Goal: Task Accomplishment & Management: Use online tool/utility

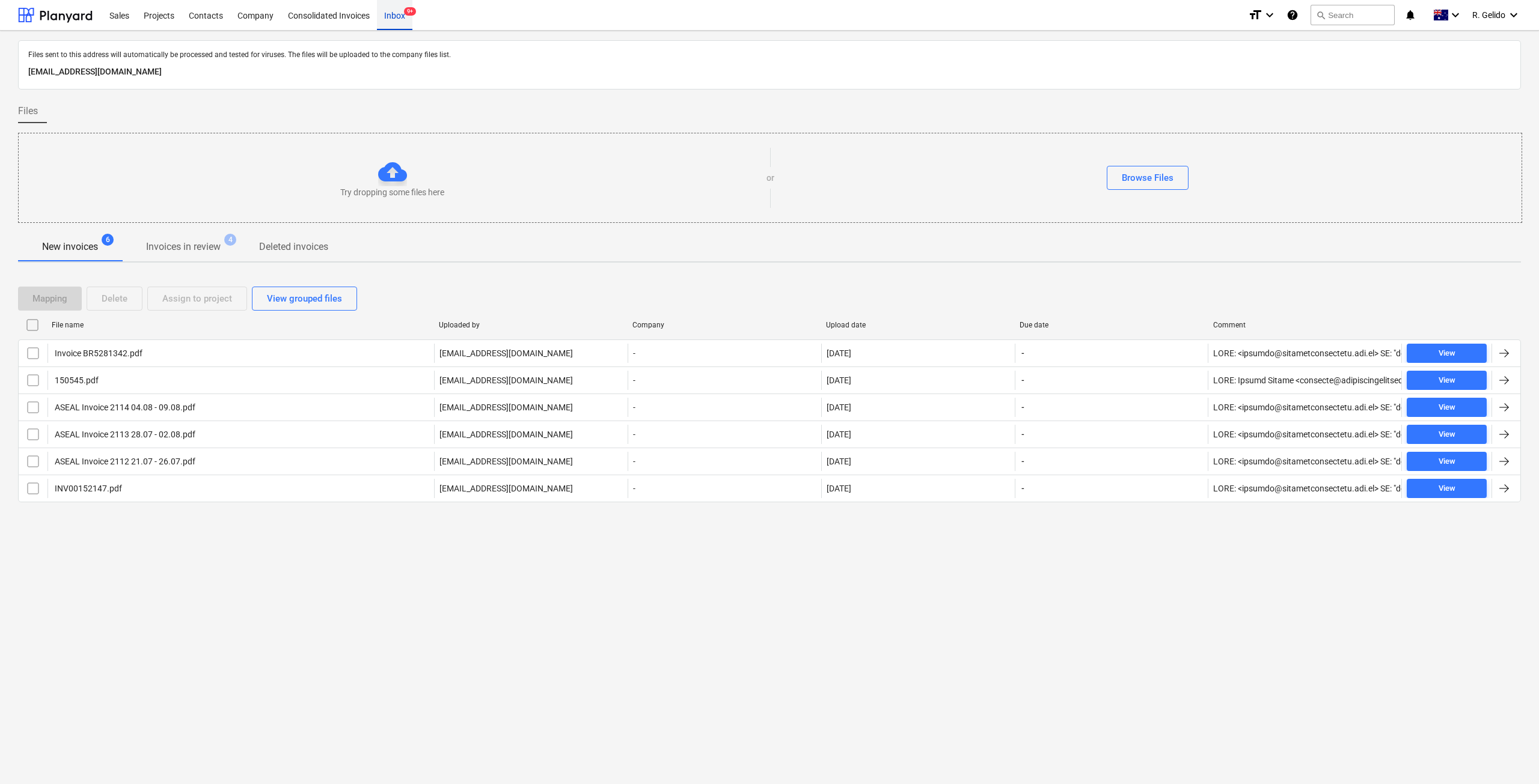
click at [396, 18] on div "Inbox 9+" at bounding box center [394, 14] width 35 height 31
click at [398, 21] on div "Inbox 9+" at bounding box center [394, 14] width 35 height 31
drag, startPoint x: 1013, startPoint y: 671, endPoint x: 1062, endPoint y: 697, distance: 55.5
click at [1011, 671] on div "Files sent to this address will automatically be processed and tested for virus…" at bounding box center [770, 407] width 1539 height 753
click at [168, 23] on div "Projects" at bounding box center [158, 14] width 45 height 31
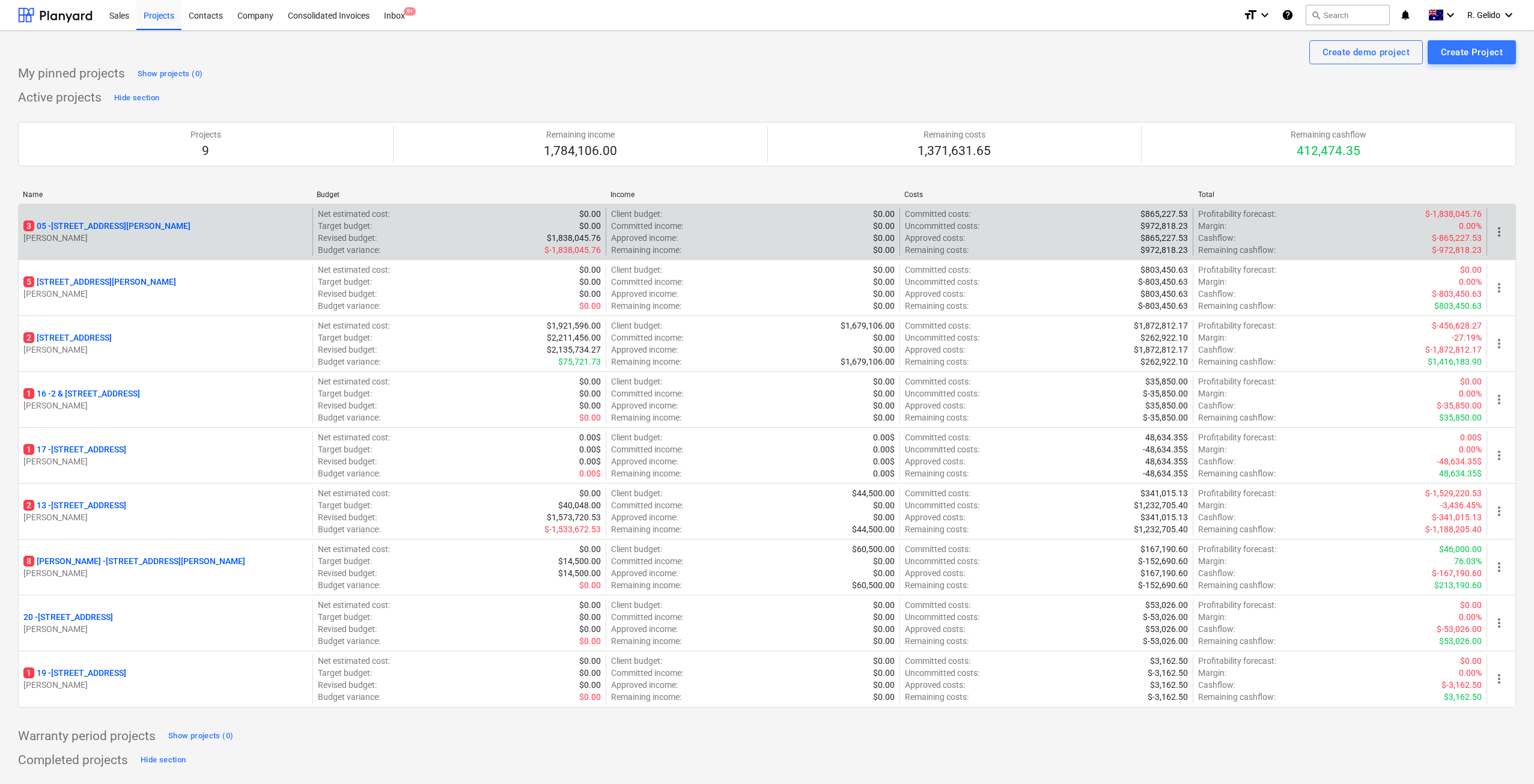
click at [95, 223] on p "[STREET_ADDRESS][PERSON_NAME]" at bounding box center [107, 226] width 167 height 12
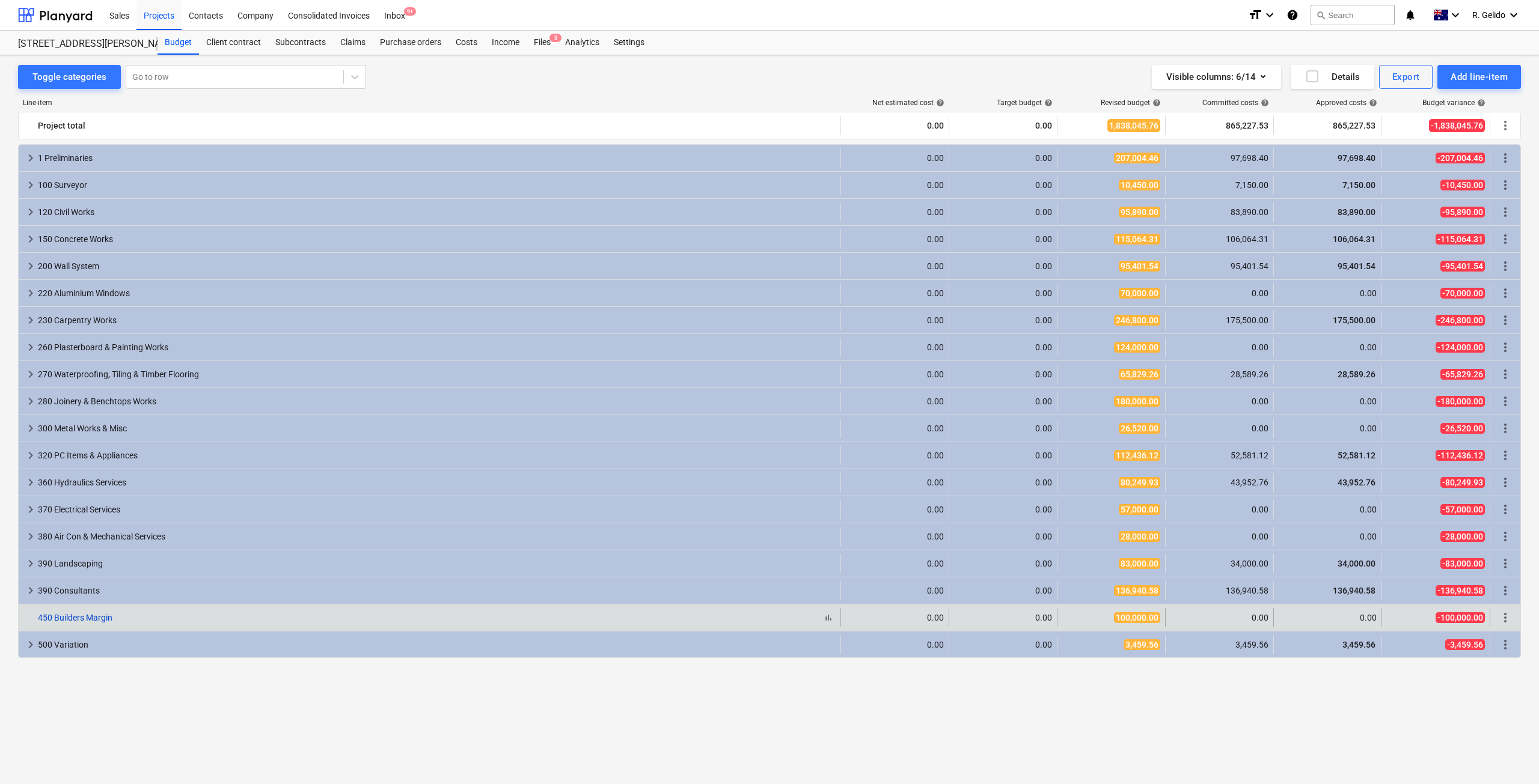
click at [94, 619] on link "450 Builders Margin" at bounding box center [75, 617] width 75 height 9
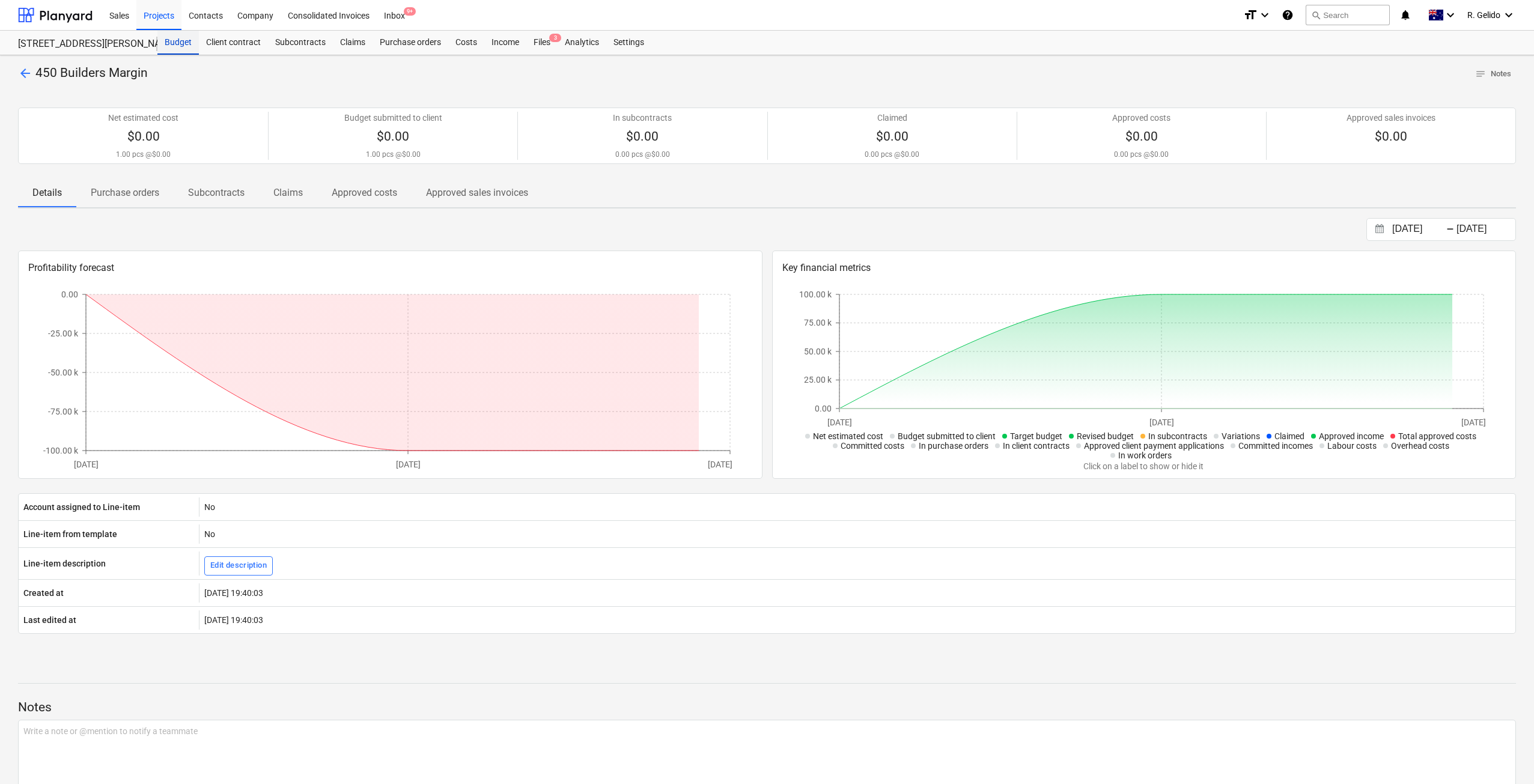
click at [181, 46] on div "Budget" at bounding box center [178, 42] width 42 height 24
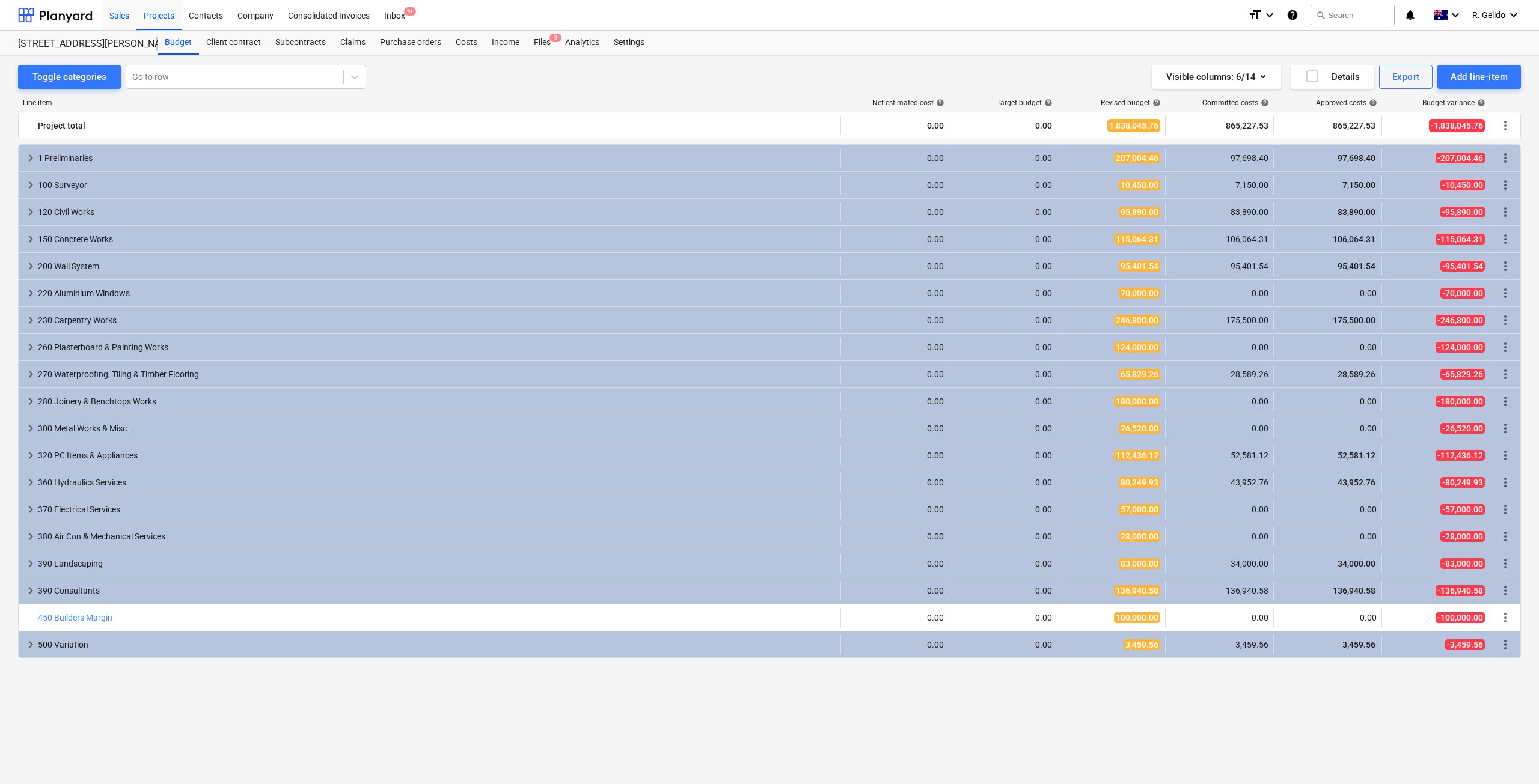
click at [121, 8] on div "Sales" at bounding box center [120, 14] width 35 height 31
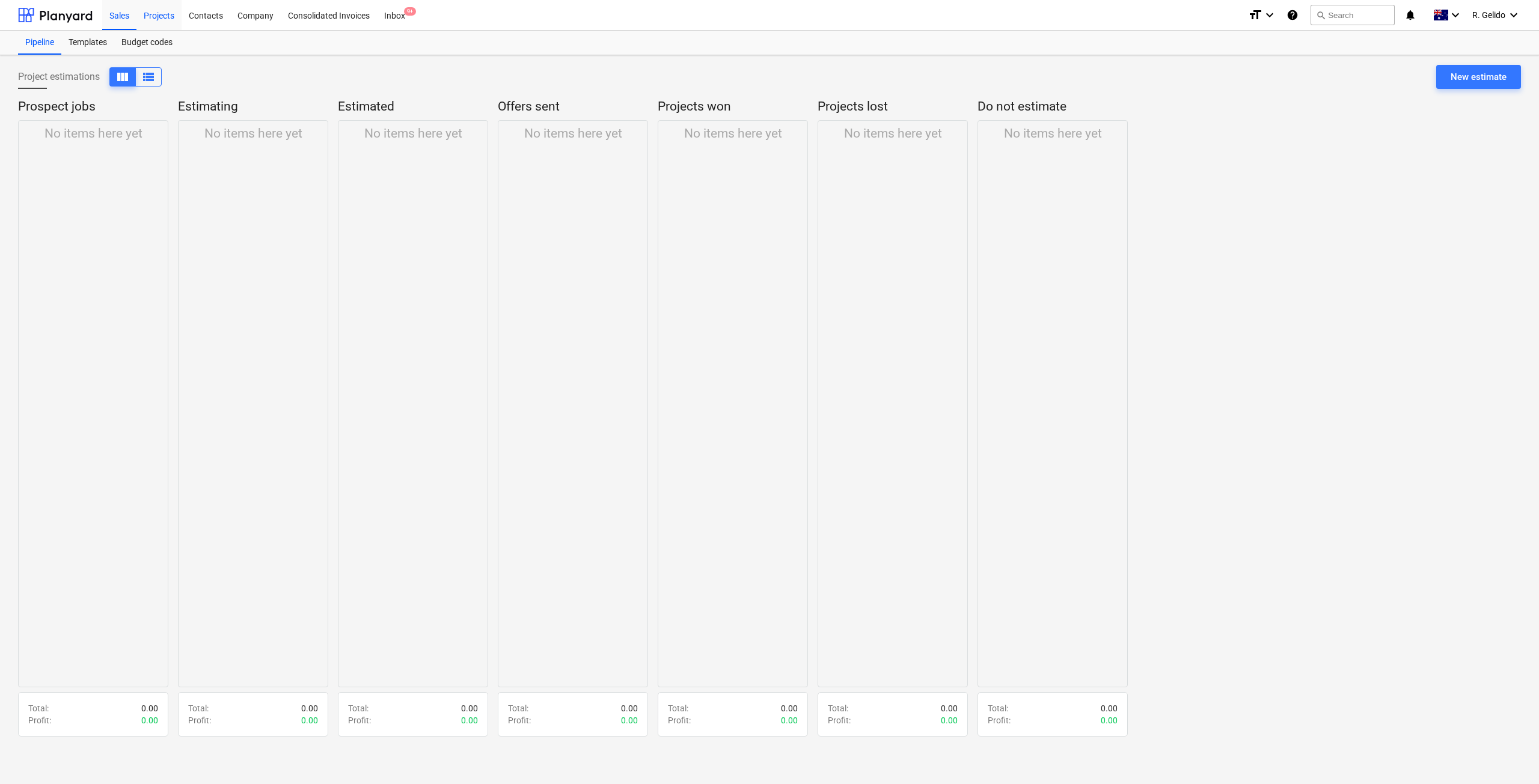
click at [157, 17] on div "Projects" at bounding box center [158, 14] width 45 height 31
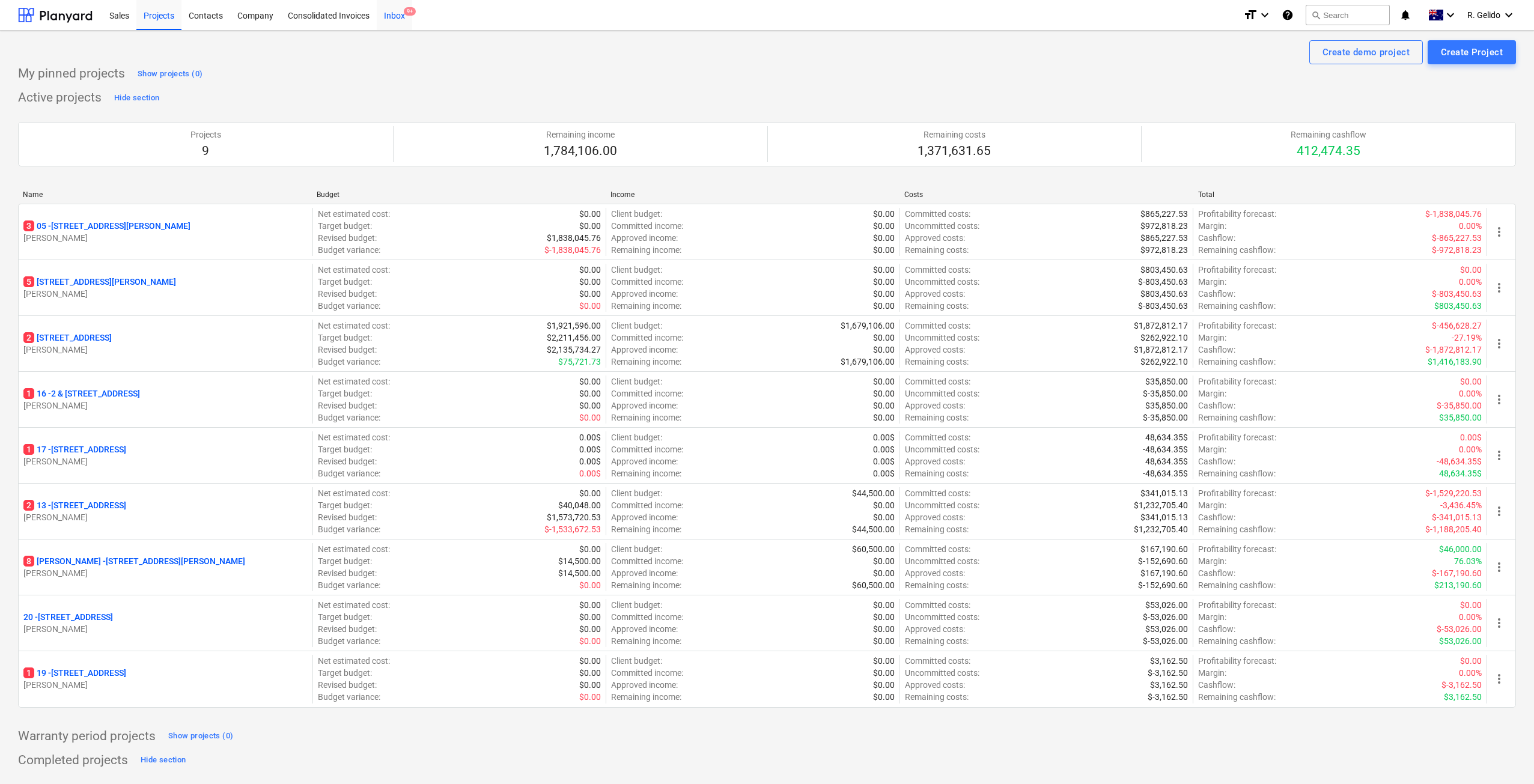
click at [411, 9] on span "9+" at bounding box center [409, 11] width 12 height 9
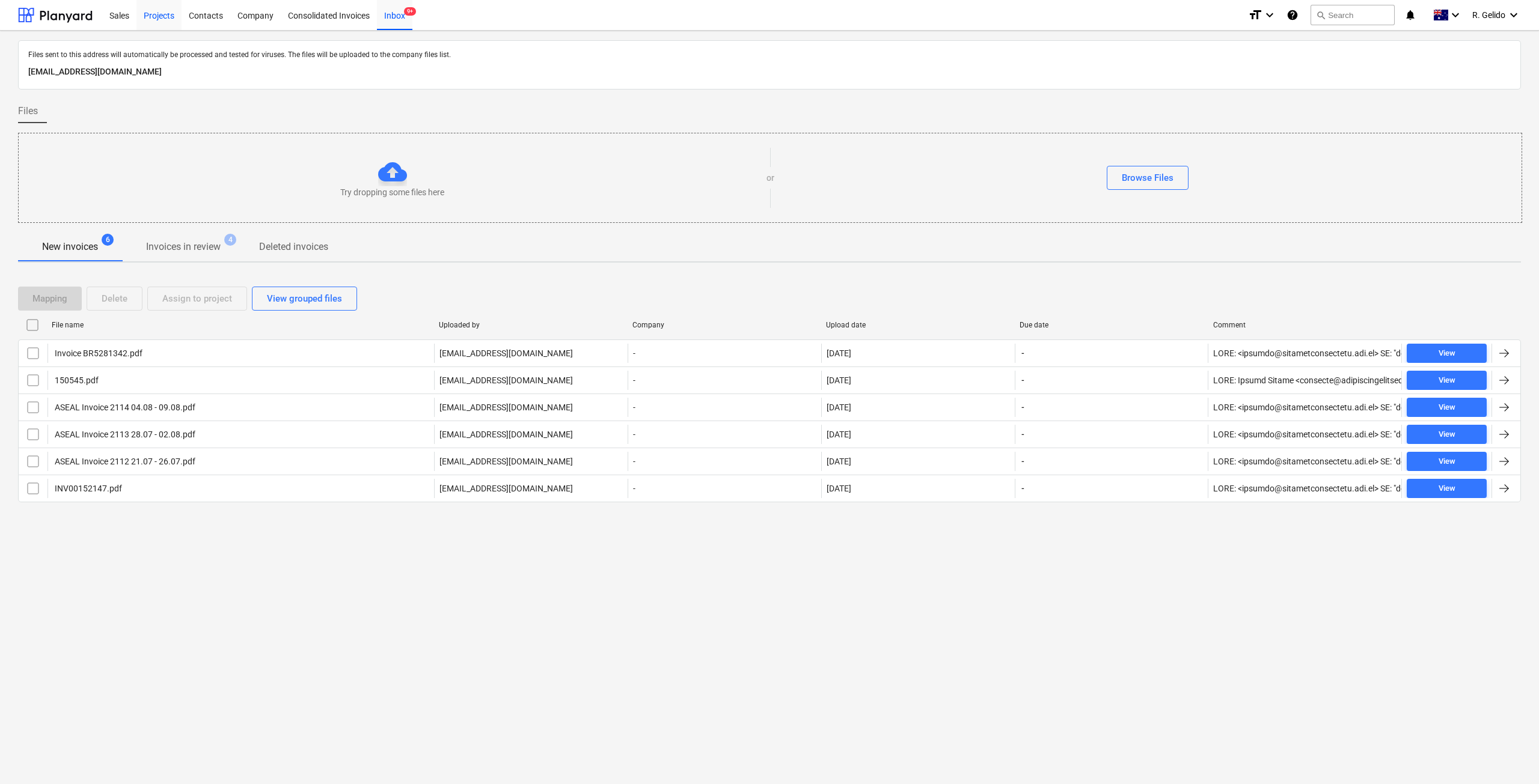
click at [162, 13] on div "Projects" at bounding box center [158, 14] width 45 height 31
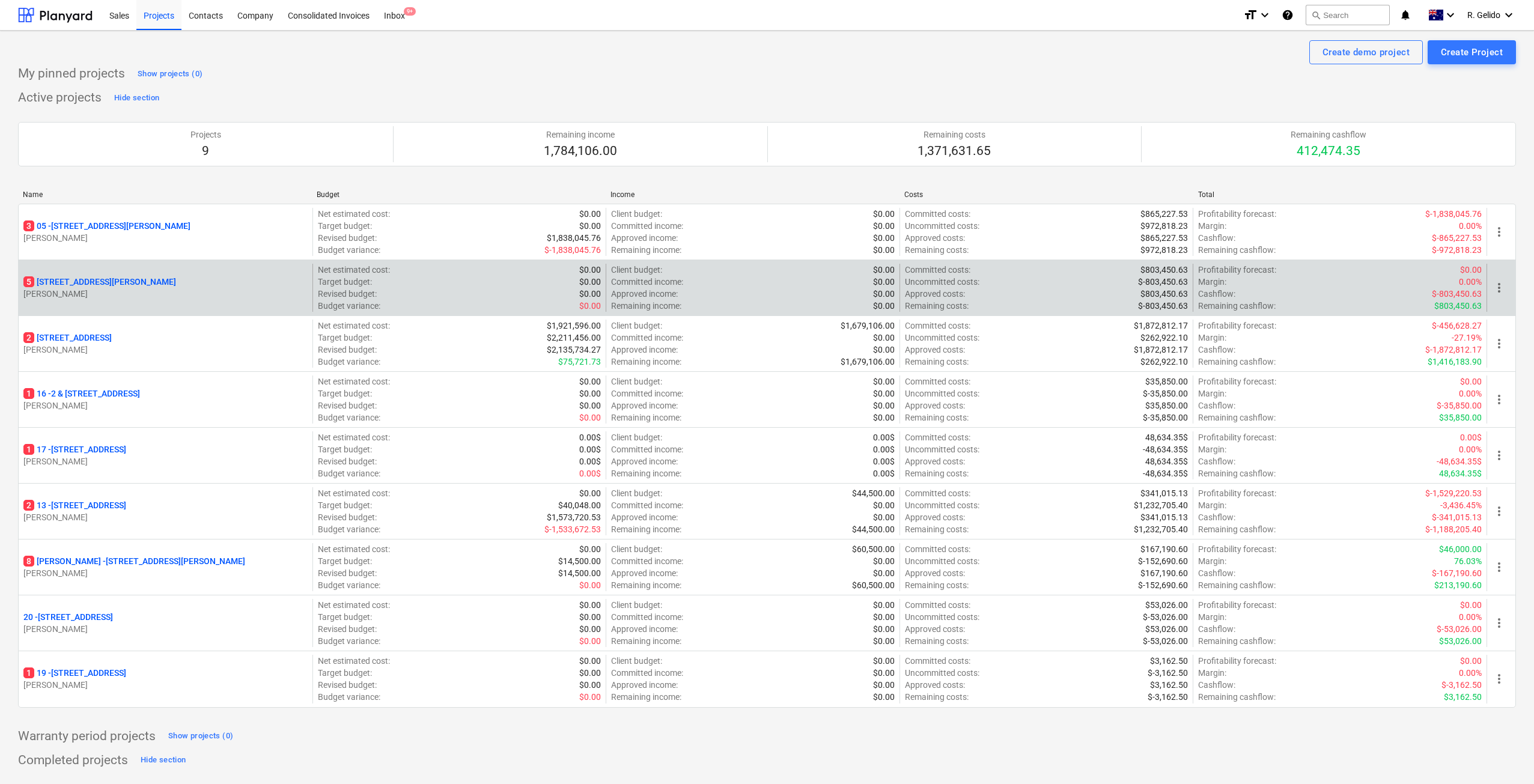
click at [56, 278] on p "[STREET_ADDRESS][PERSON_NAME]" at bounding box center [100, 282] width 153 height 12
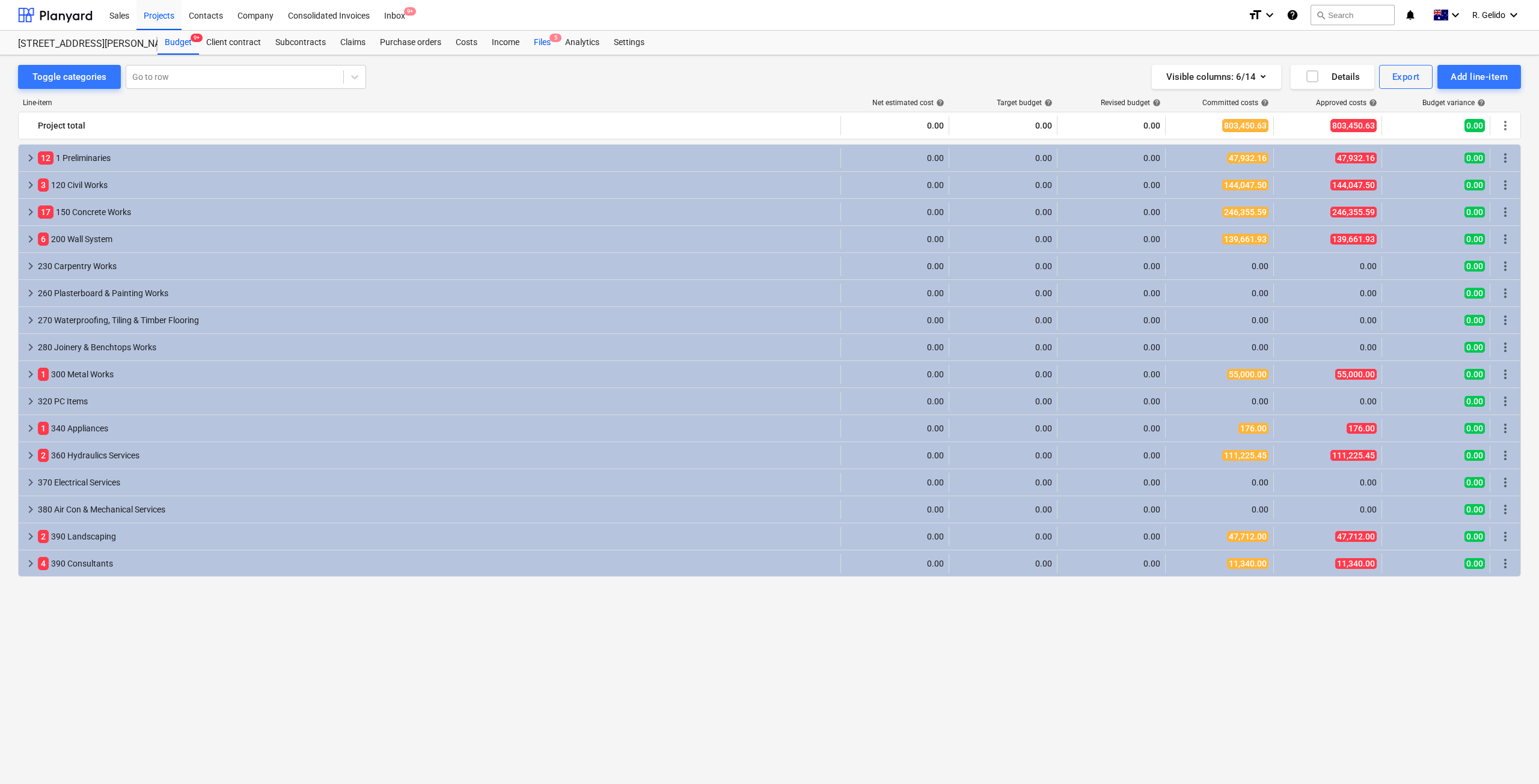
click at [538, 47] on div "Files 5" at bounding box center [542, 42] width 31 height 24
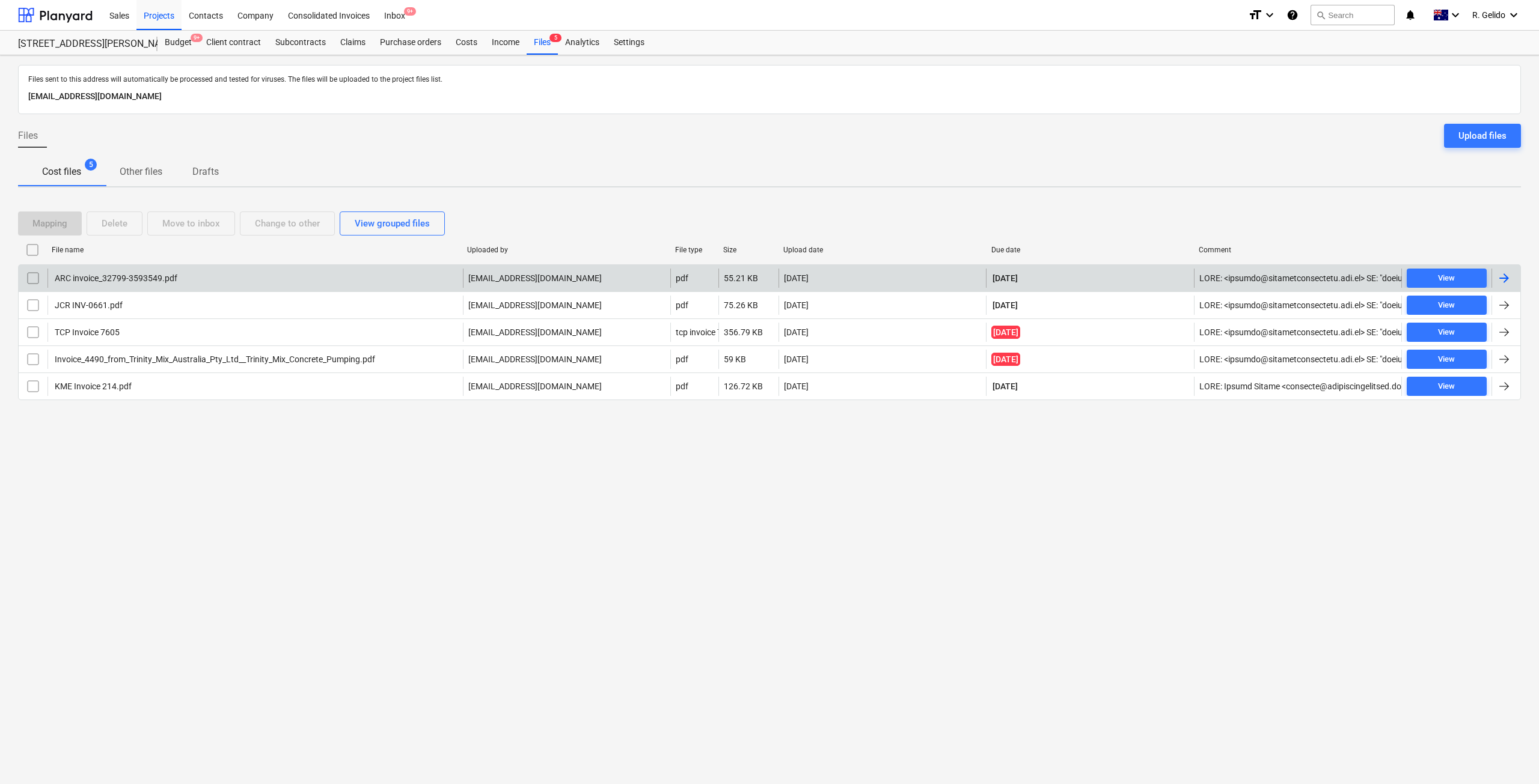
click at [172, 284] on div "ARC invoice_32799-3593549.pdf" at bounding box center [255, 278] width 415 height 19
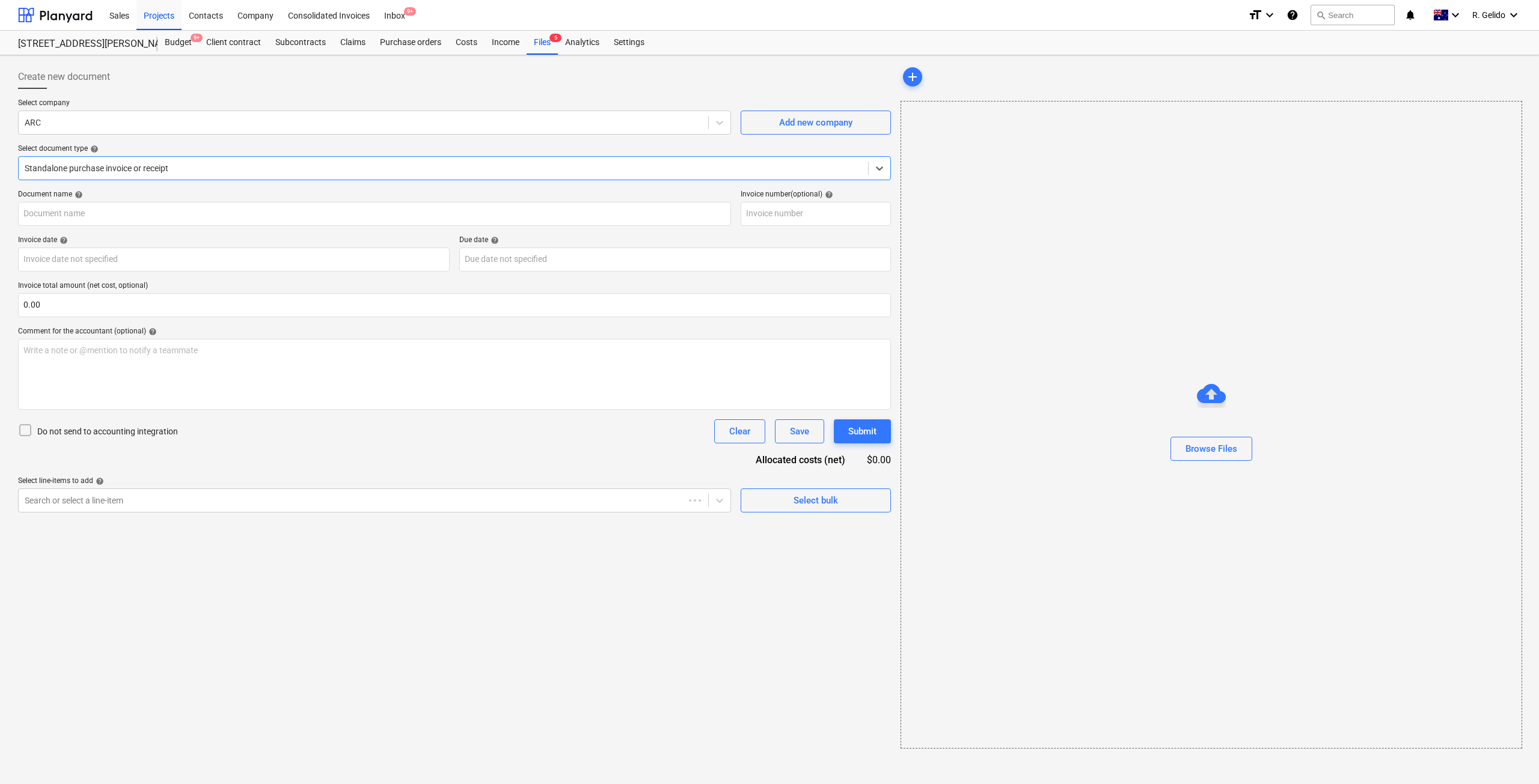
type input "3593549"
type input "[DATE]"
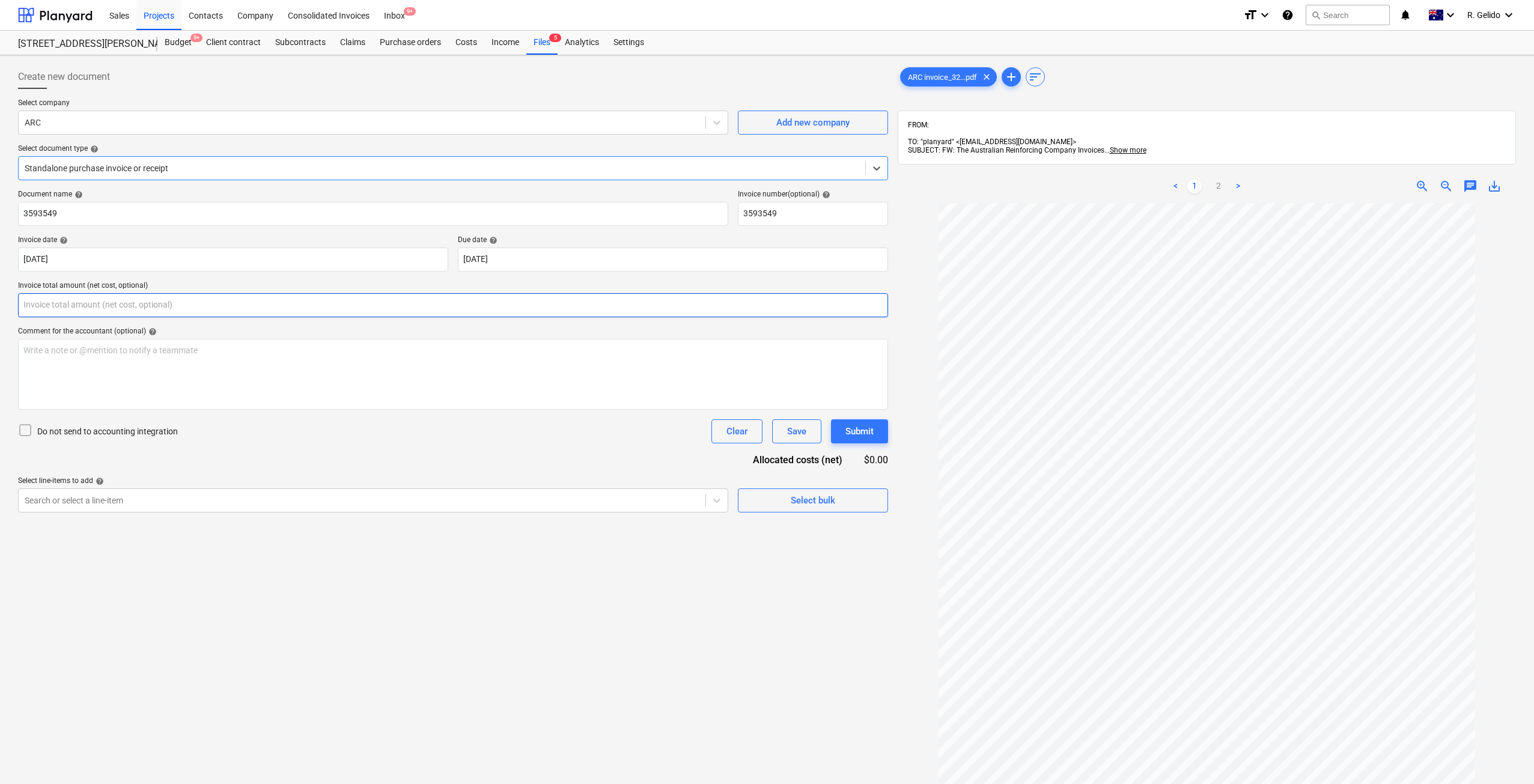
click at [259, 302] on input "text" at bounding box center [453, 305] width 870 height 24
type input "0.00"
click at [377, 621] on div "Create new document Select company ARC Add new company Select document type hel…" at bounding box center [453, 509] width 879 height 898
click at [148, 307] on input "text" at bounding box center [453, 305] width 870 height 24
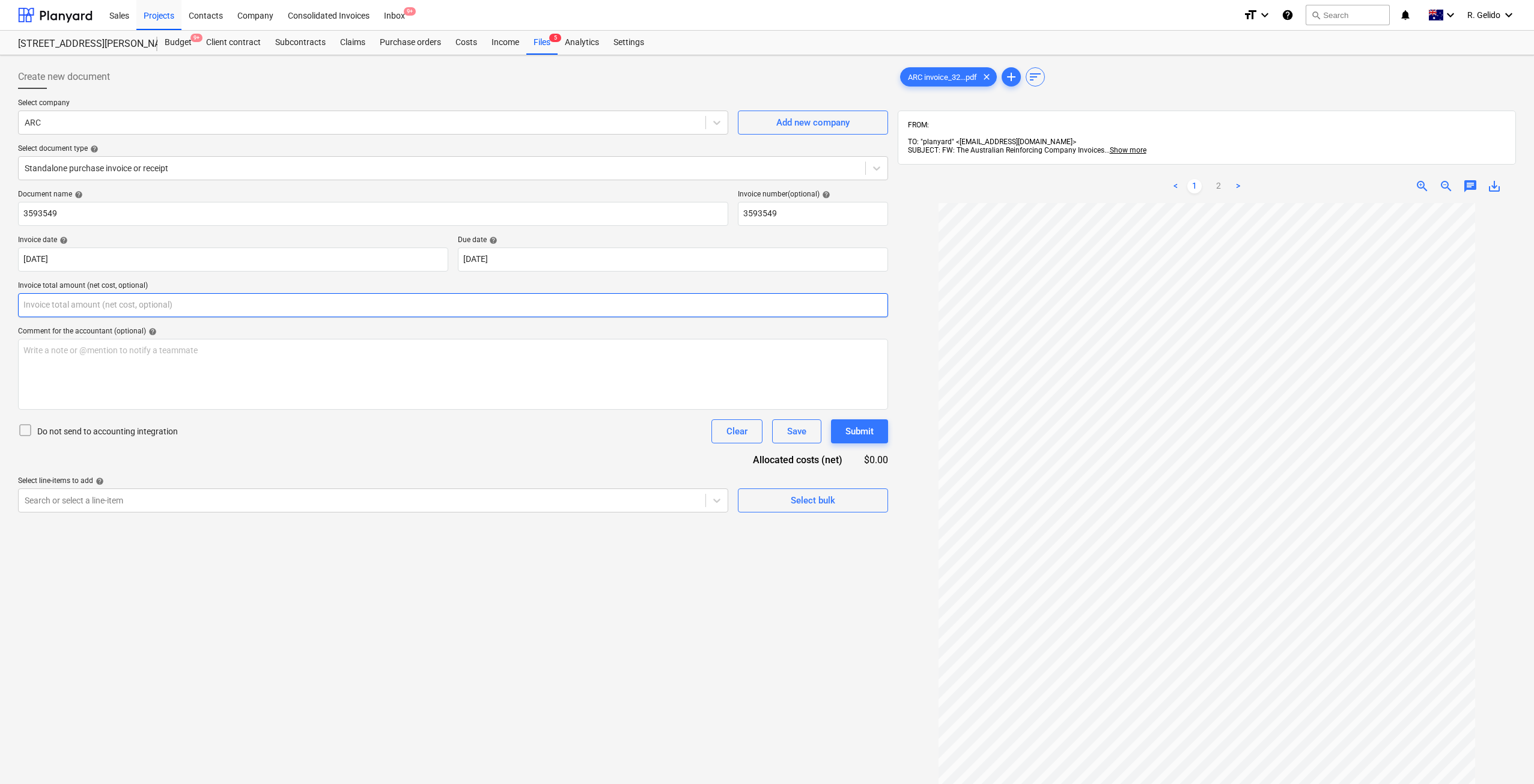
click at [149, 304] on input "text" at bounding box center [453, 305] width 870 height 24
type input "0.00"
click at [181, 451] on div "Document name help 3593549 Invoice number (optional) help 3593549 Invoice date …" at bounding box center [453, 351] width 870 height 322
click at [166, 298] on input "text" at bounding box center [453, 305] width 870 height 24
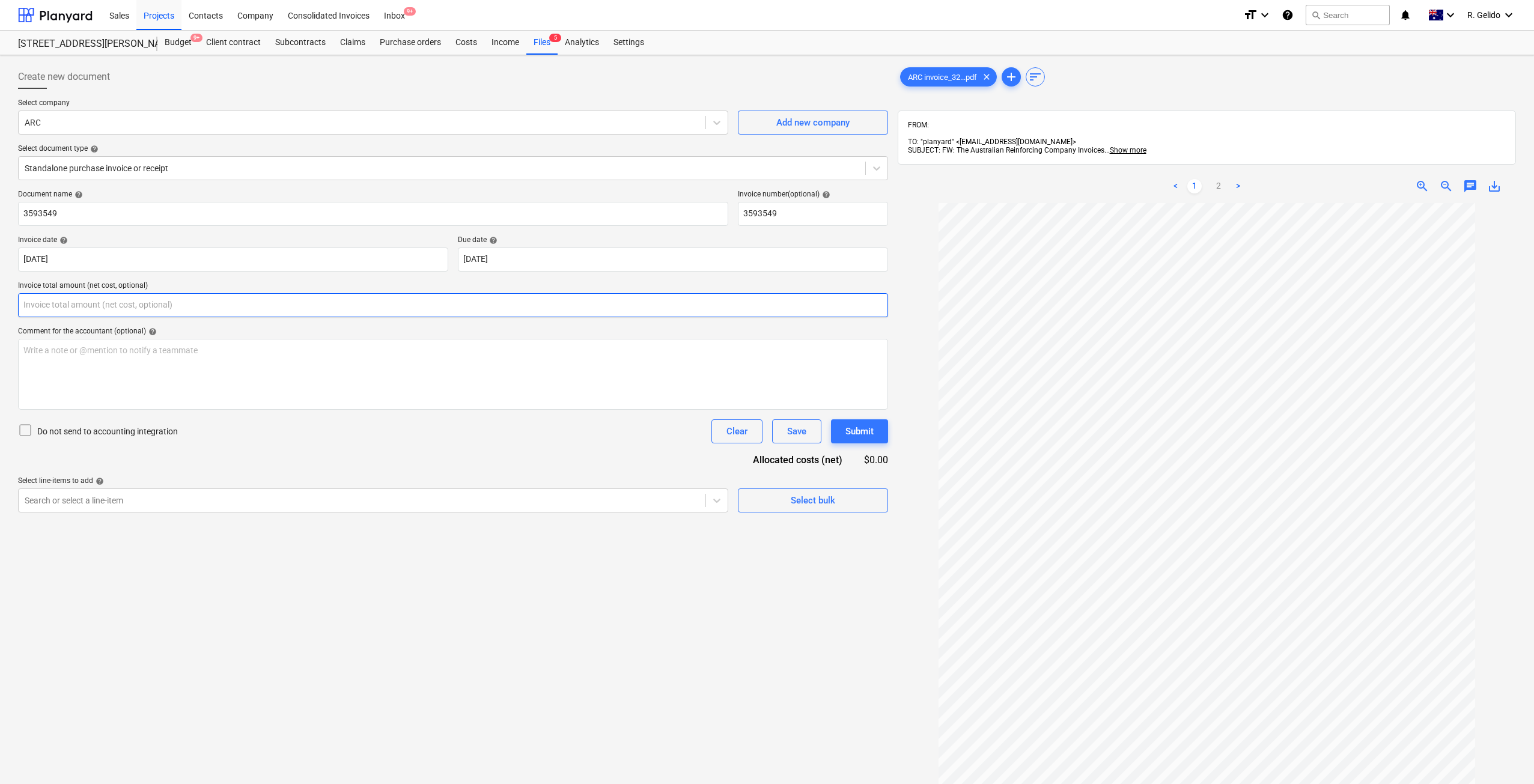
click at [166, 298] on input "text" at bounding box center [453, 305] width 870 height 24
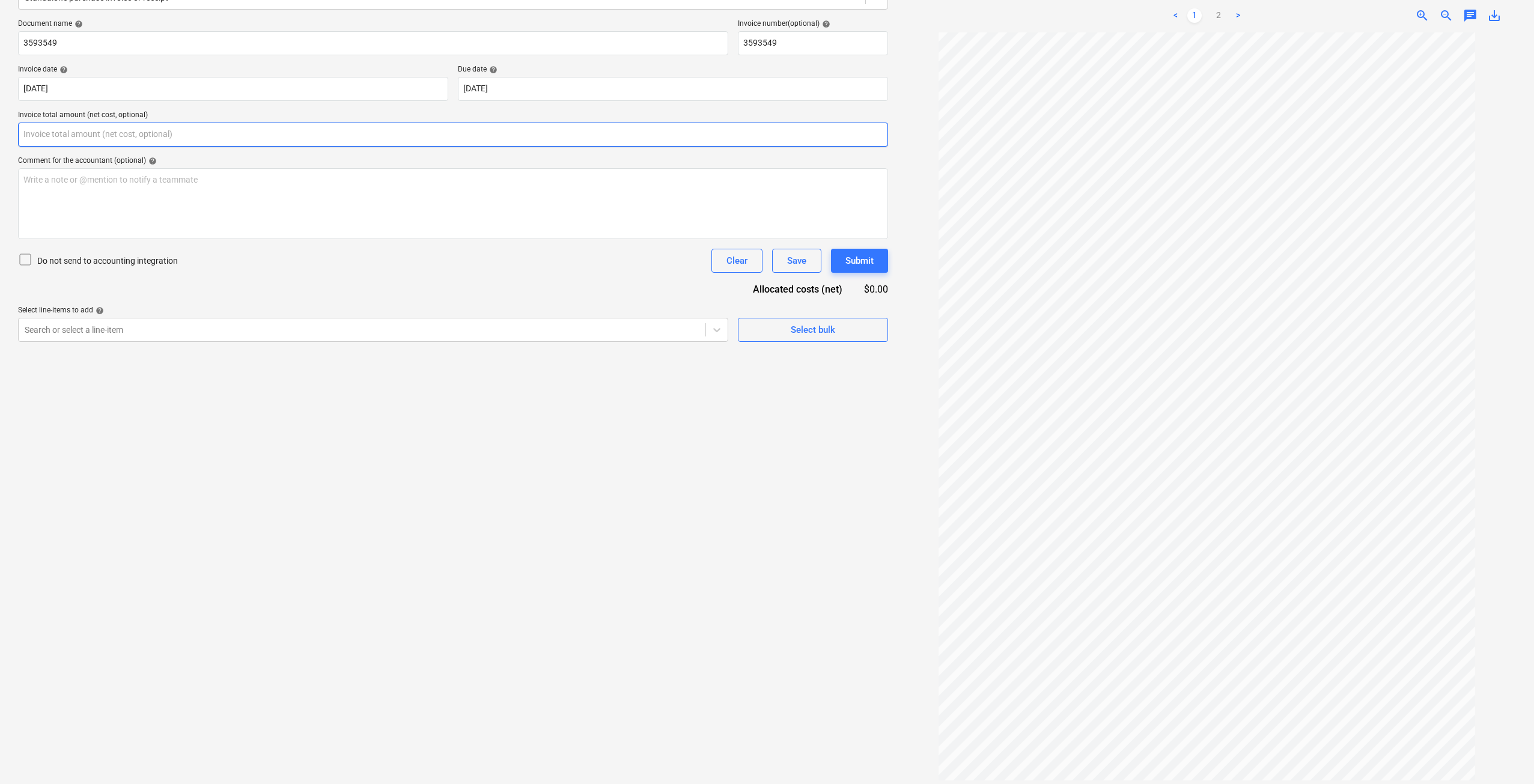
scroll to position [0, 0]
type input "0.00"
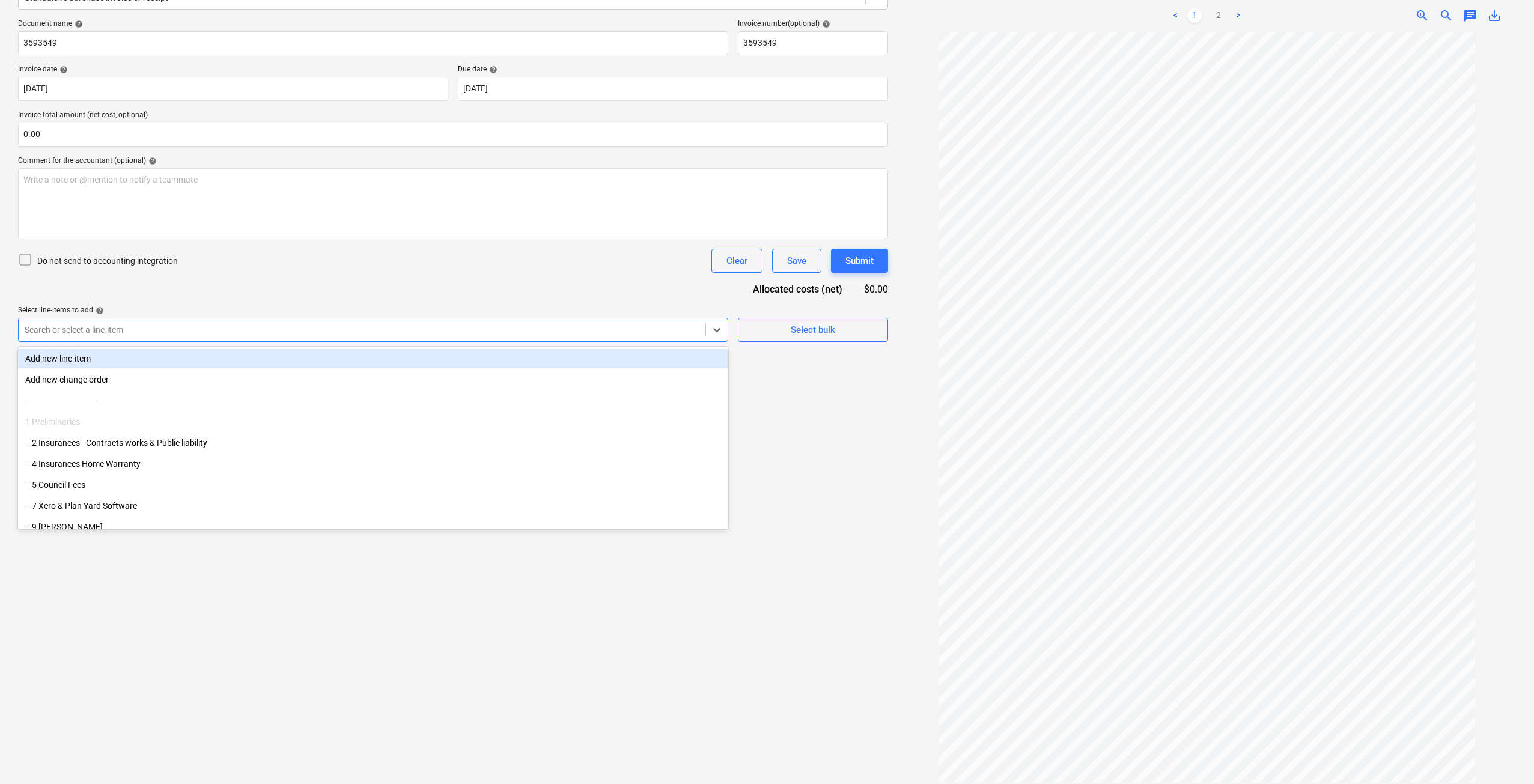
click at [207, 332] on div at bounding box center [362, 329] width 675 height 12
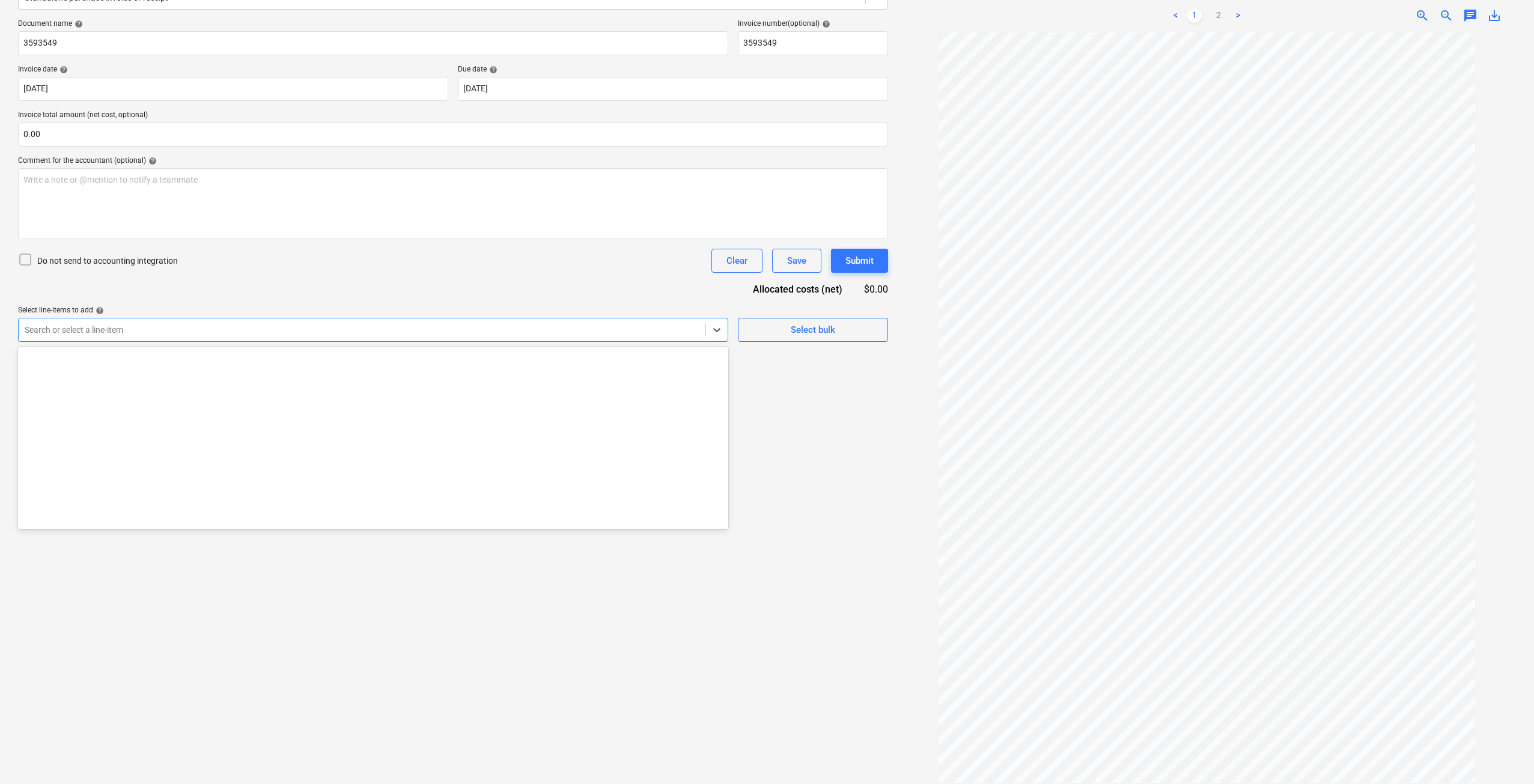
scroll to position [3940, 0]
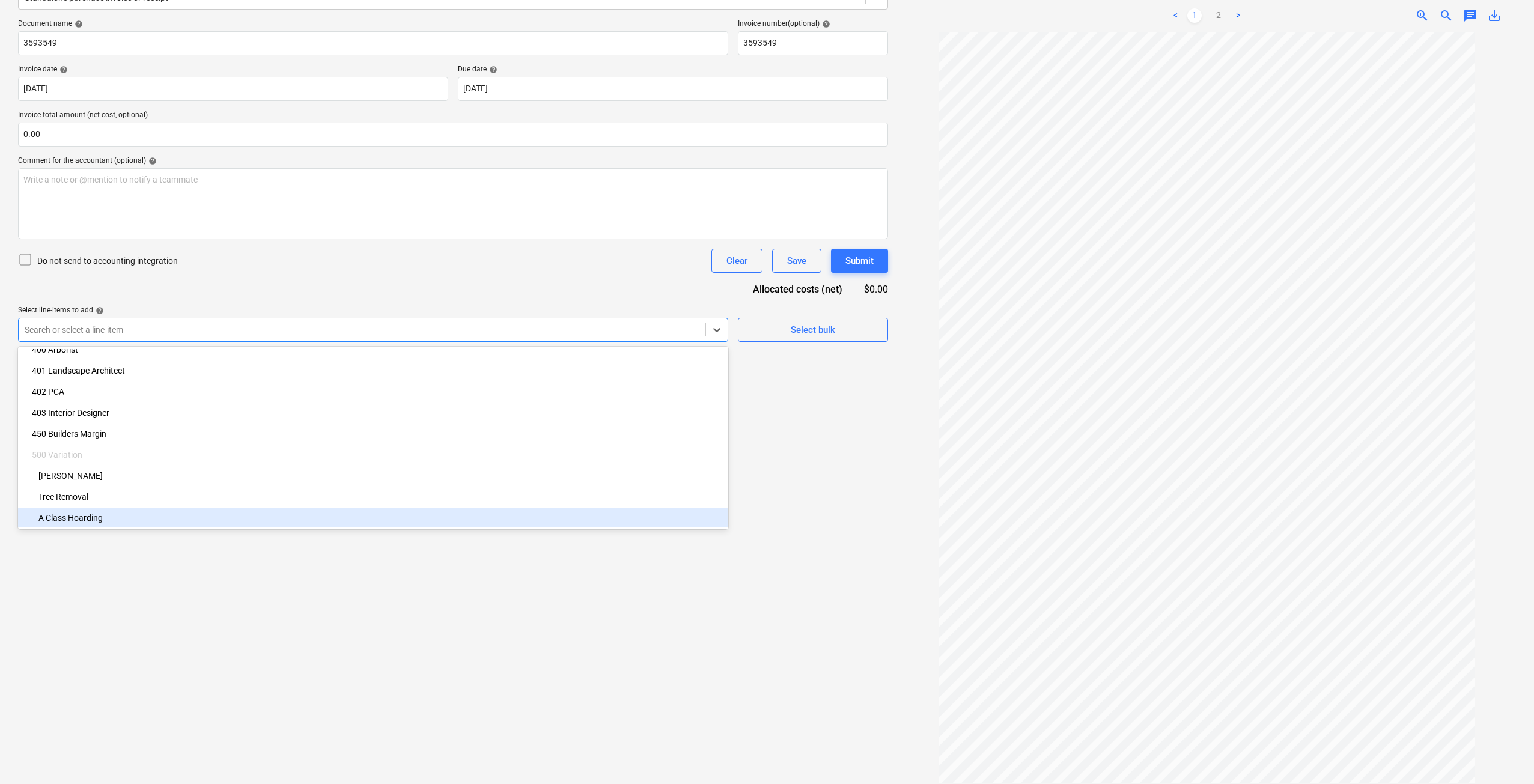
click at [515, 614] on div "Create new document Select company ARC Add new company Select document type hel…" at bounding box center [453, 338] width 879 height 898
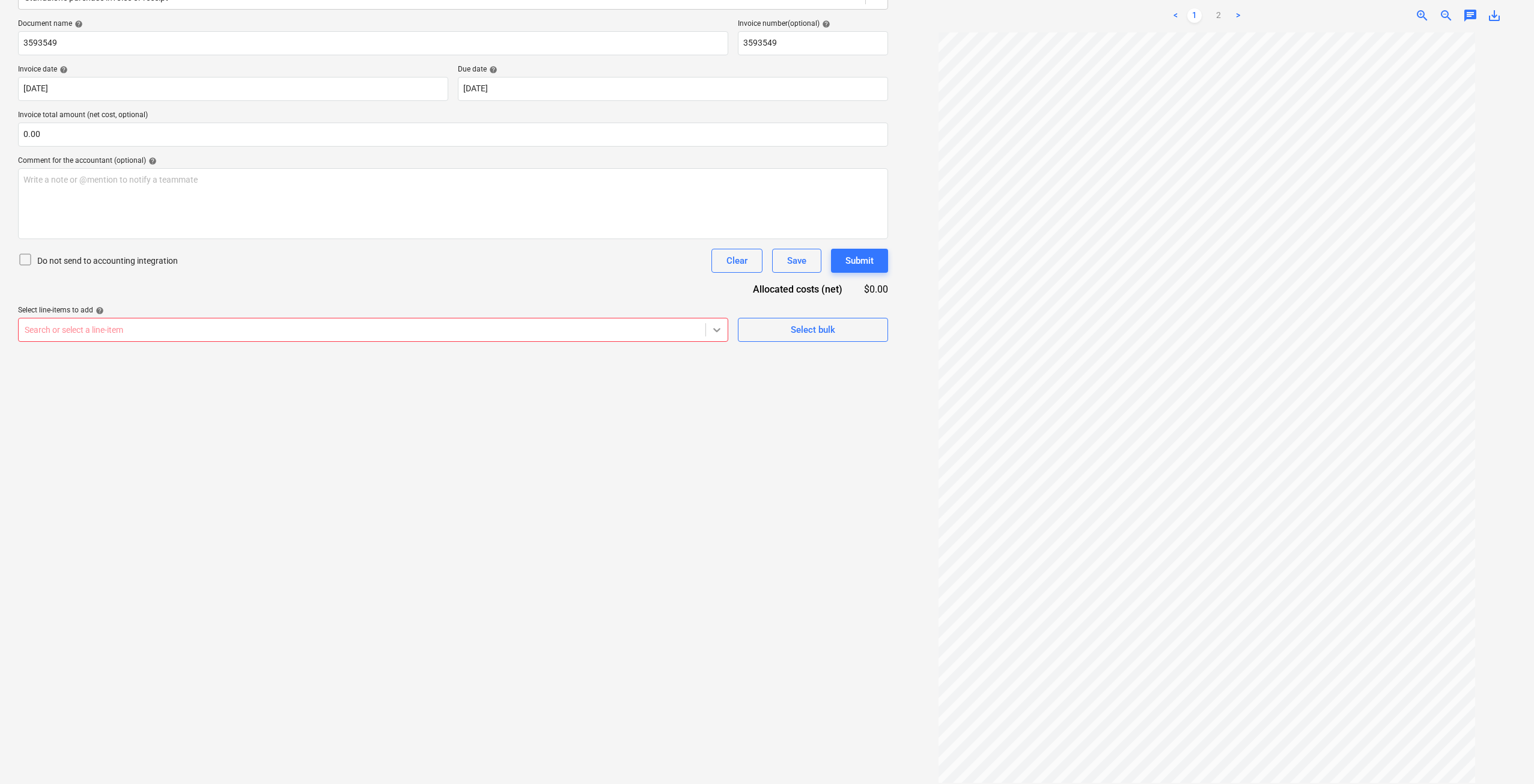
click at [727, 327] on div at bounding box center [717, 330] width 22 height 22
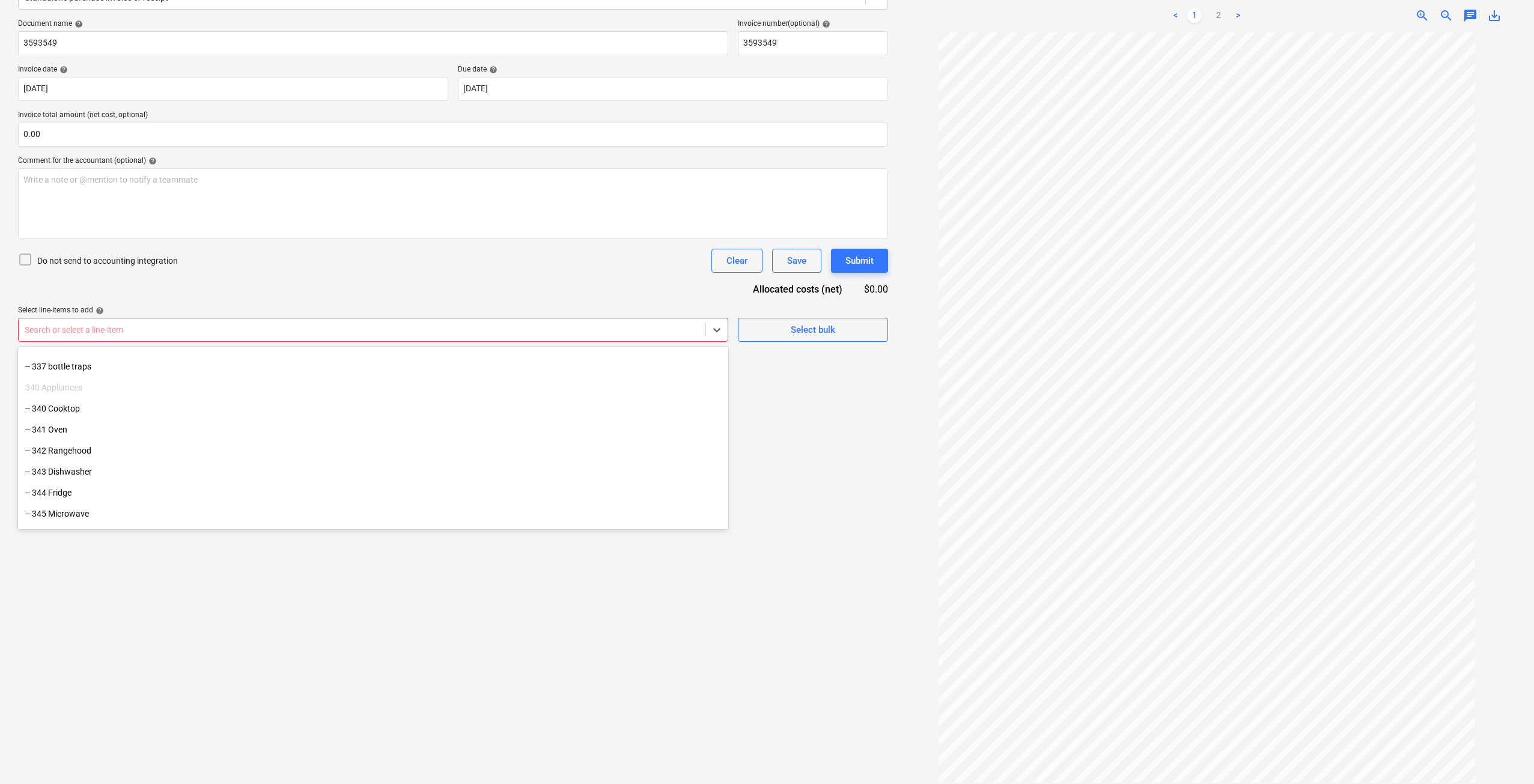
scroll to position [3404, 0]
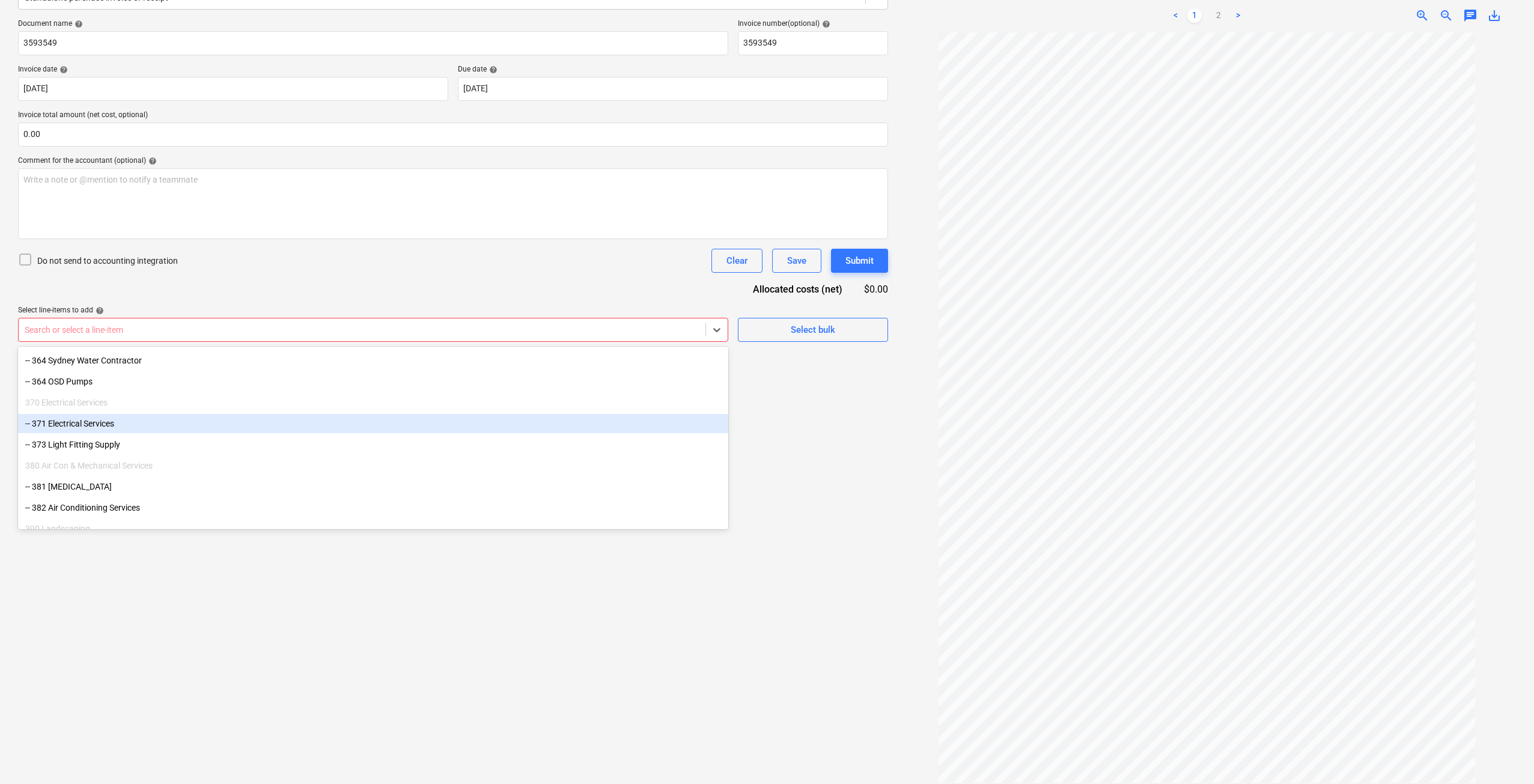
click at [142, 421] on div "-- 371 Electrical Services" at bounding box center [373, 423] width 710 height 19
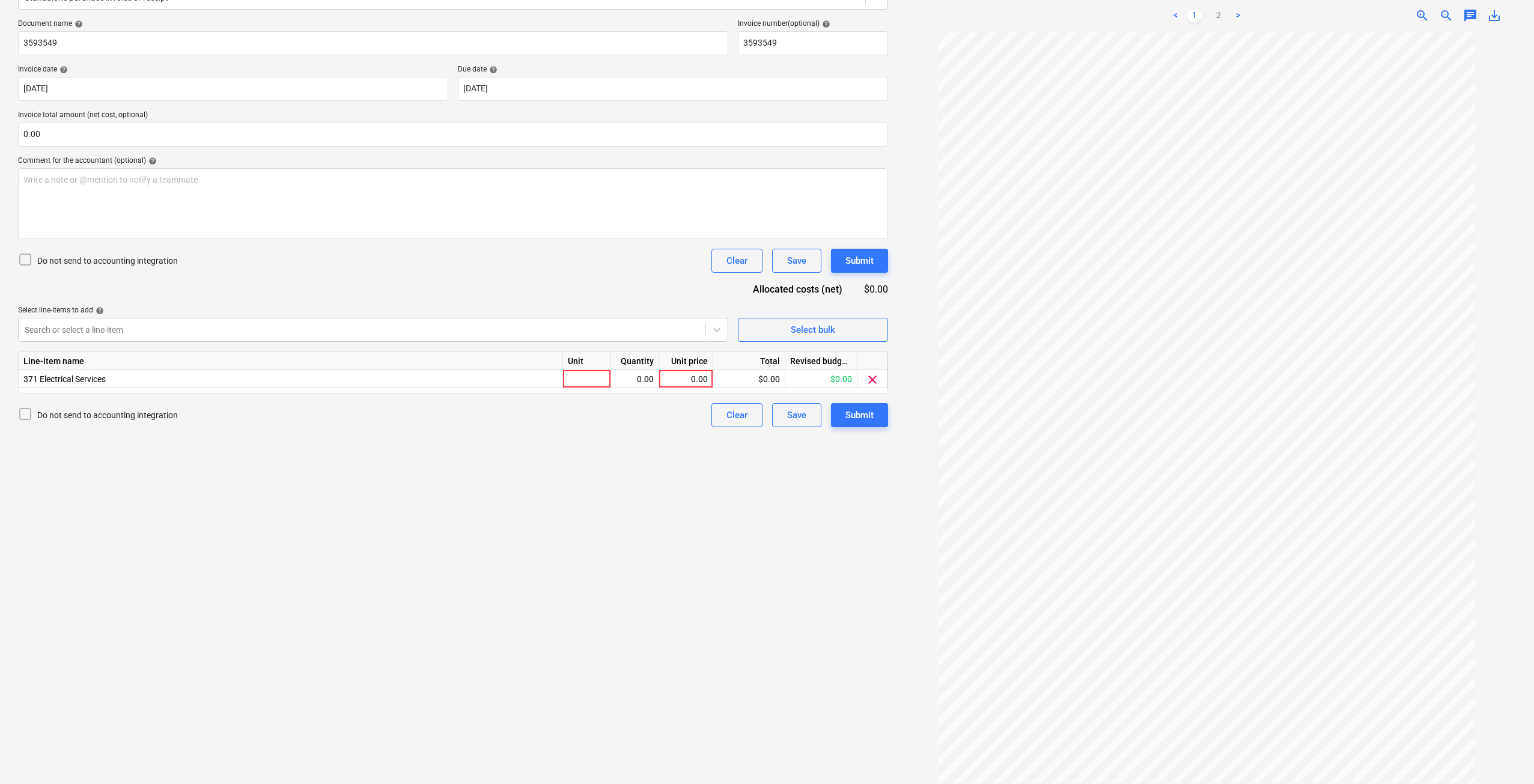
click at [396, 590] on div "Create new document Select company ARC Add new company Select document type hel…" at bounding box center [453, 338] width 879 height 898
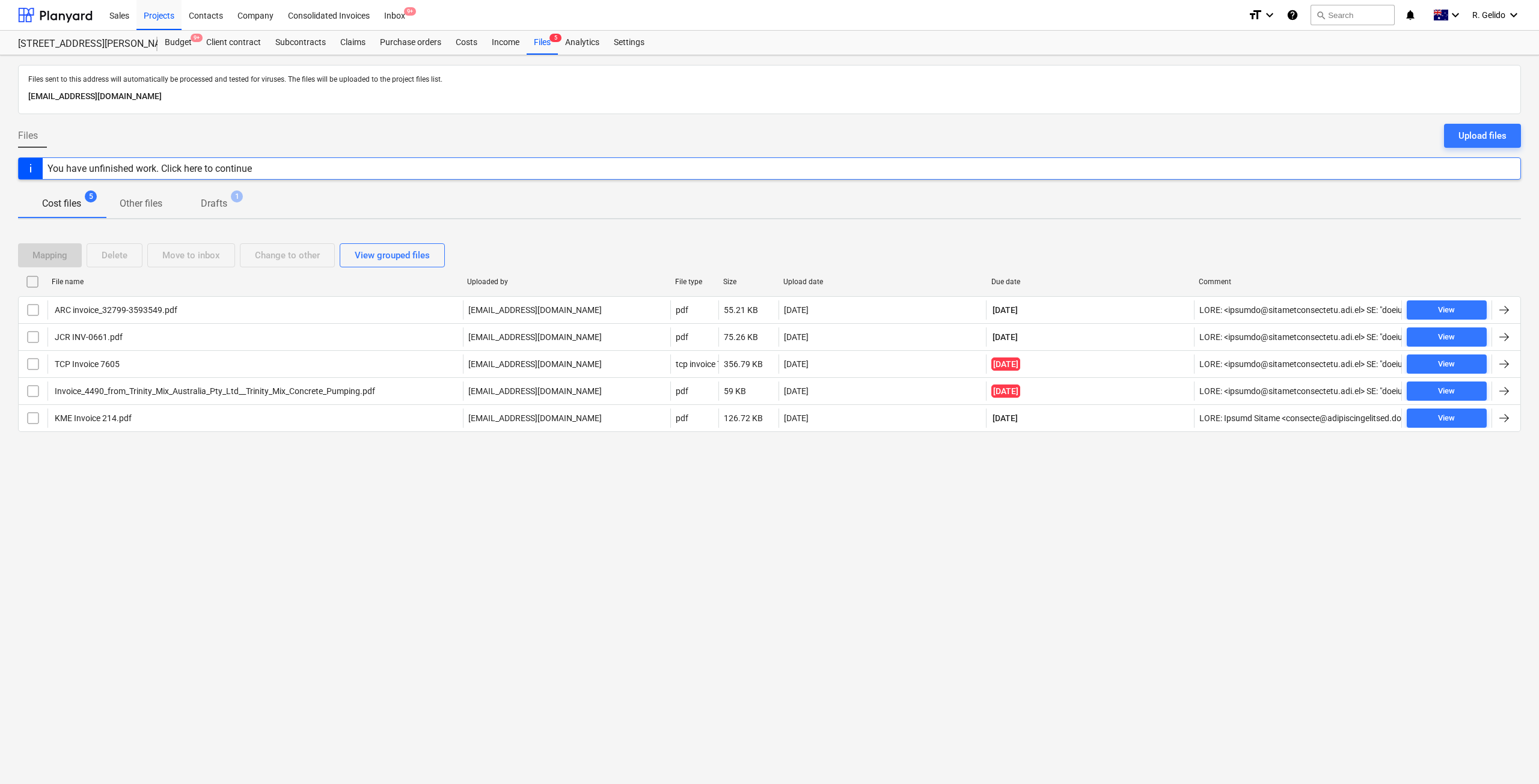
click at [280, 605] on div "Files sent to this address will automatically be processed and tested for virus…" at bounding box center [770, 419] width 1539 height 729
click at [414, 27] on div "Sales Projects Contacts Company Consolidated Invoices Inbox 9+" at bounding box center [670, 15] width 1136 height 30
click at [399, 20] on div "Inbox 9+" at bounding box center [394, 14] width 35 height 31
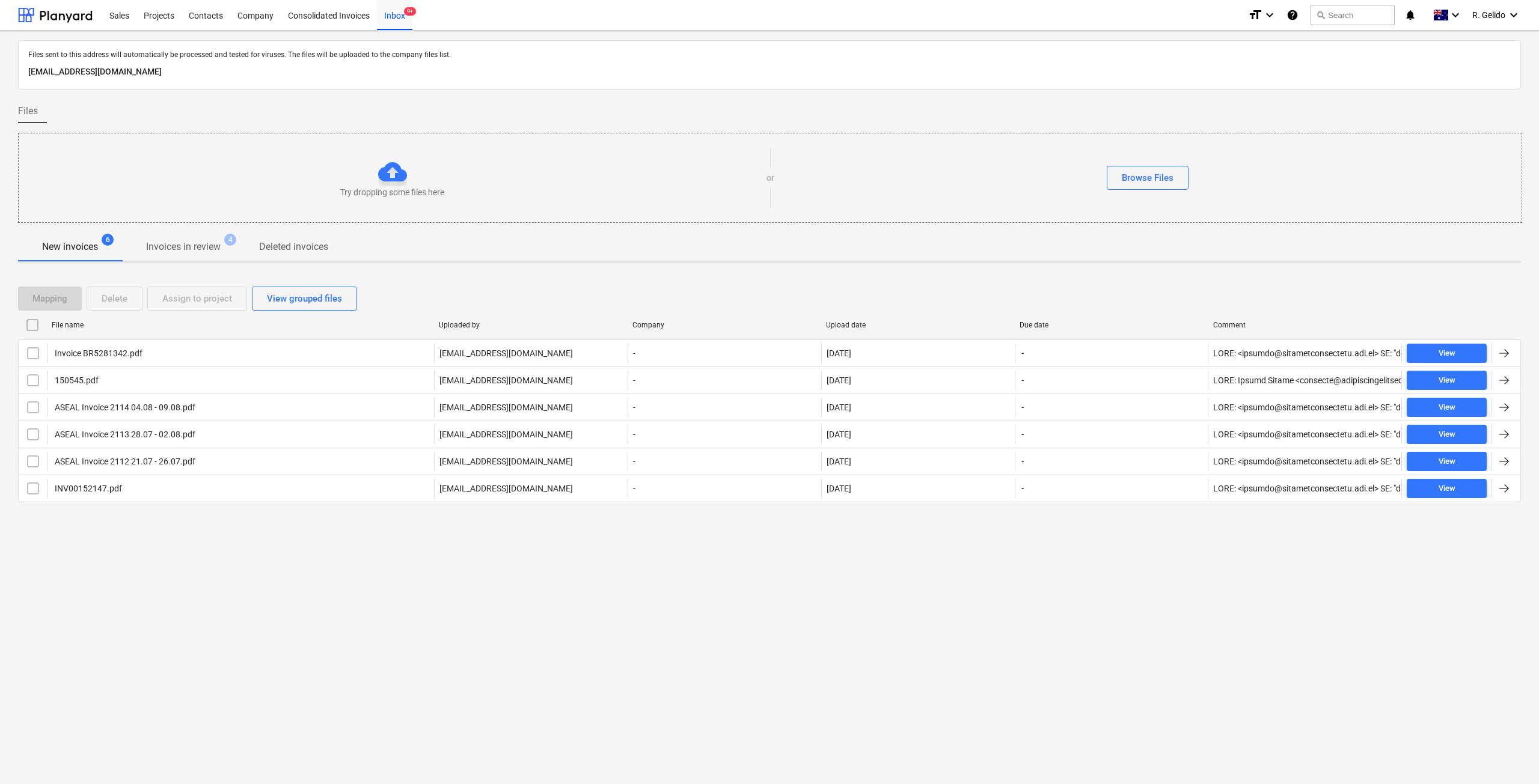
click at [389, 580] on div "Files sent to this address will automatically be processed and tested for virus…" at bounding box center [770, 407] width 1539 height 753
click at [174, 21] on div "Projects" at bounding box center [158, 14] width 45 height 31
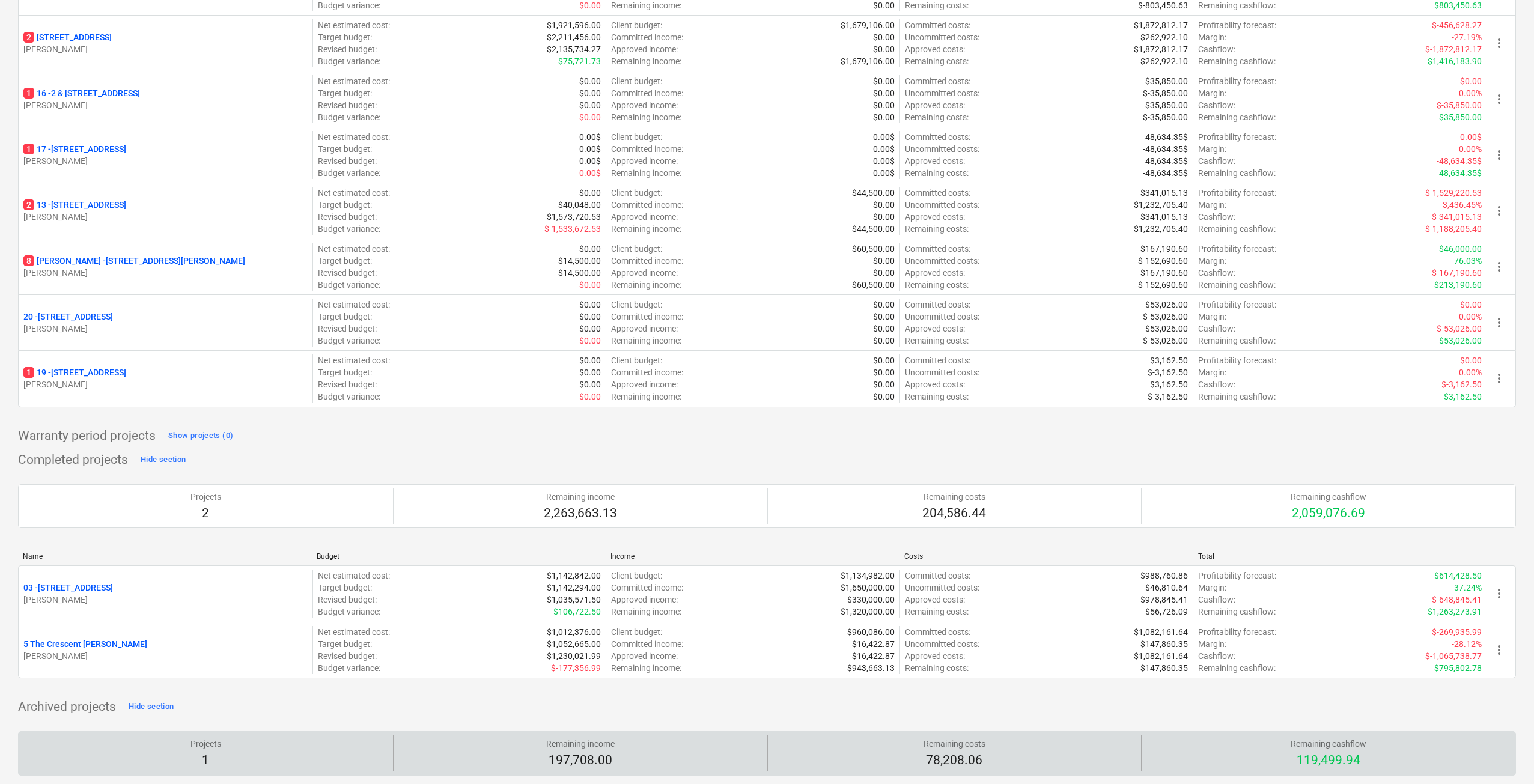
scroll to position [410, 0]
